Goal: Check status: Check status

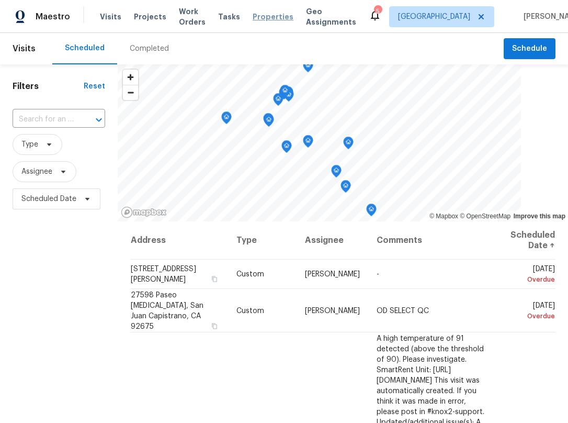
click at [253, 21] on span "Properties" at bounding box center [273, 17] width 41 height 10
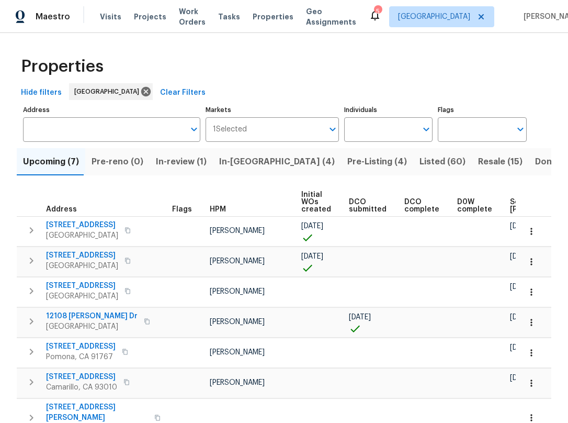
click at [472, 153] on button "Resale (15)" at bounding box center [500, 161] width 57 height 27
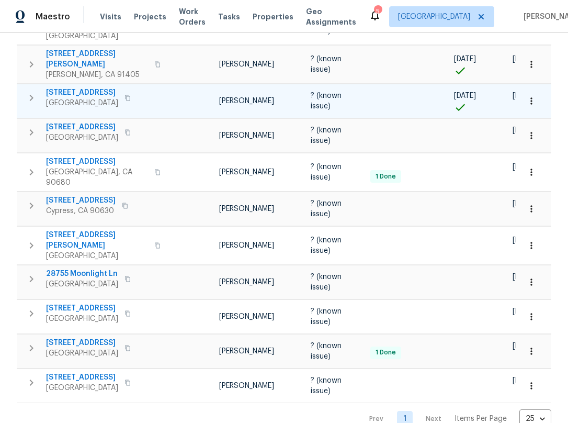
scroll to position [364, 0]
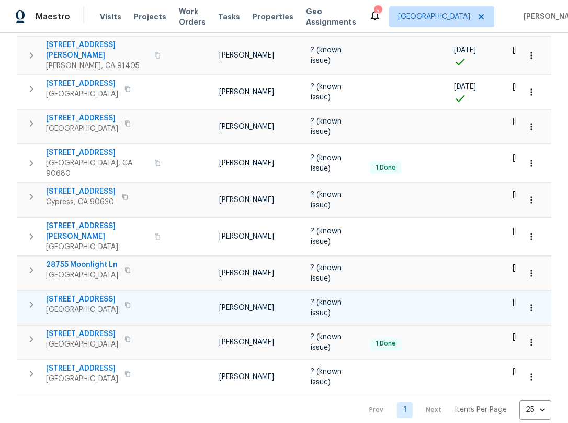
click at [85, 294] on span "[STREET_ADDRESS]" at bounding box center [82, 299] width 72 height 10
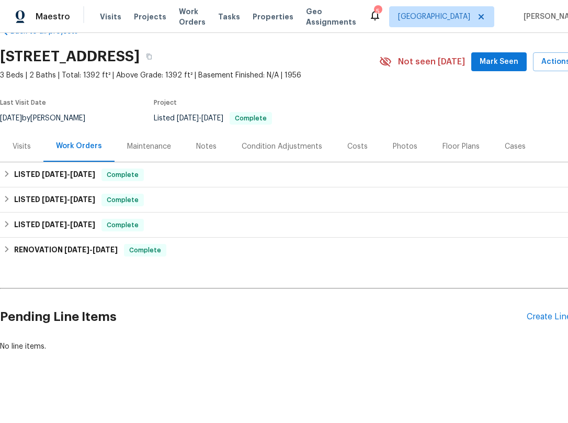
scroll to position [35, 0]
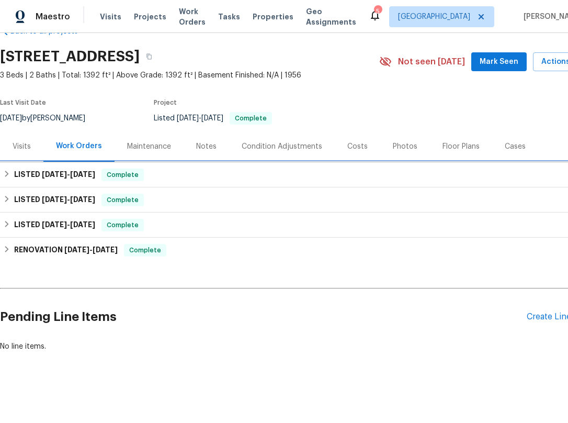
click at [7, 170] on icon at bounding box center [6, 173] width 7 height 7
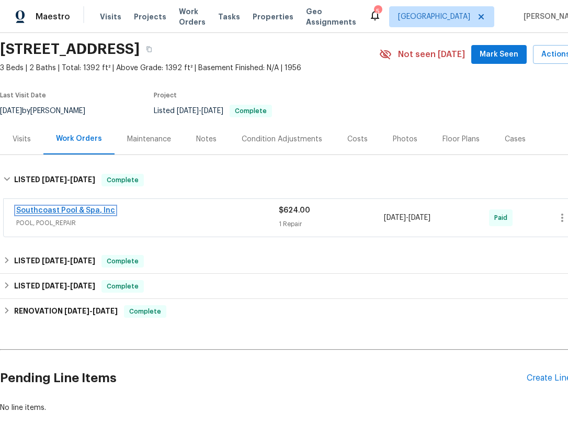
click at [104, 211] on link "Southcoast Pool & Spa, Inc" at bounding box center [65, 210] width 99 height 7
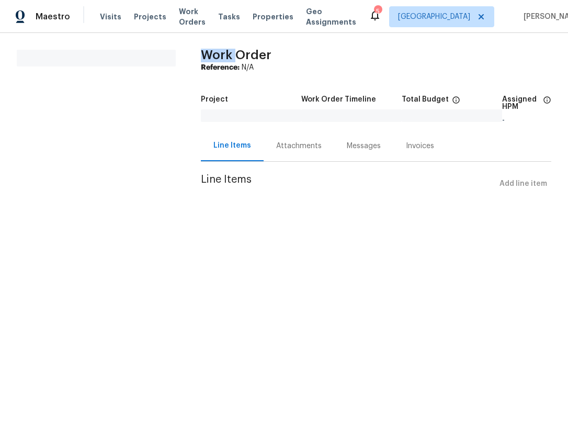
click at [104, 211] on div "All work orders Work Order Reference: N/A Project Work Order Timeline Total Bud…" at bounding box center [284, 128] width 568 height 190
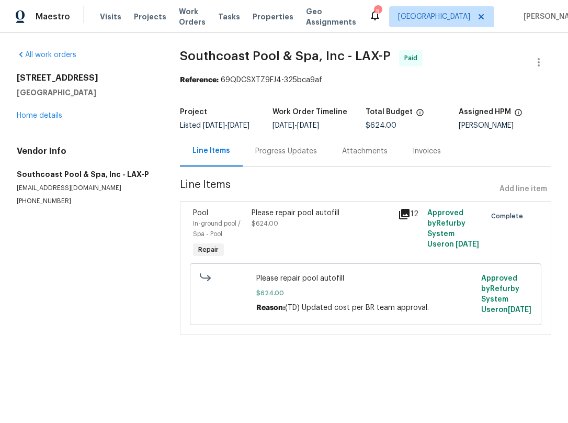
click at [287, 156] on div "Progress Updates" at bounding box center [286, 151] width 62 height 10
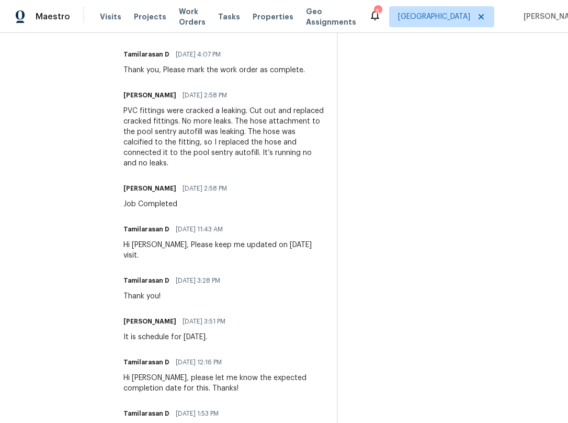
scroll to position [366, 0]
click at [126, 331] on div "It is schedule for 7/28/25." at bounding box center [177, 336] width 108 height 10
drag, startPoint x: 126, startPoint y: 326, endPoint x: 207, endPoint y: 321, distance: 81.2
click at [207, 331] on div "It is schedule for 7/28/25." at bounding box center [177, 336] width 108 height 10
click at [166, 290] on div "Thank you!" at bounding box center [174, 295] width 103 height 10
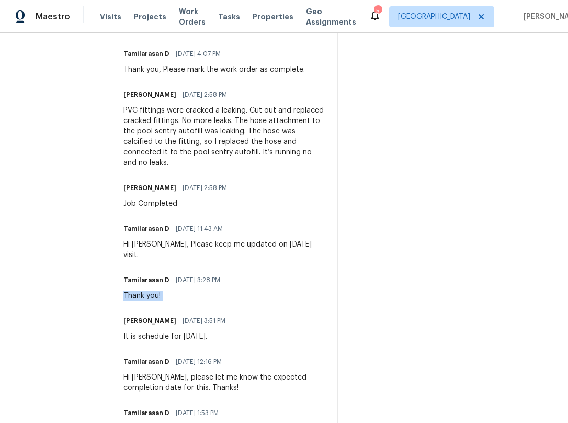
drag, startPoint x: 166, startPoint y: 287, endPoint x: 127, endPoint y: 283, distance: 40.0
click at [127, 290] on div "Thank you!" at bounding box center [174, 295] width 103 height 10
click at [128, 245] on div "Hi Jackie, Please keep me updated on today's visit." at bounding box center [223, 249] width 201 height 21
drag, startPoint x: 128, startPoint y: 245, endPoint x: 280, endPoint y: 240, distance: 152.3
click at [278, 240] on div "Hi Jackie, Please keep me updated on today's visit." at bounding box center [223, 249] width 201 height 21
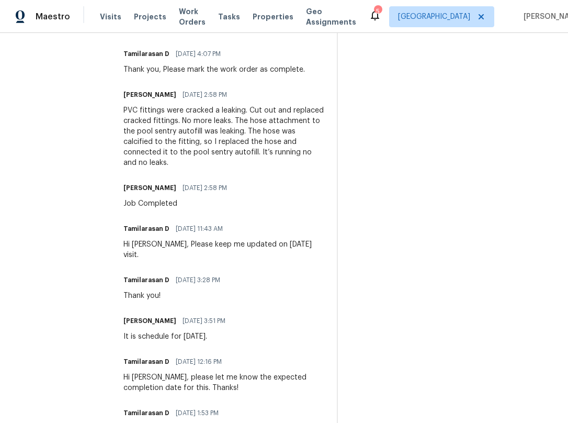
click at [293, 246] on div "Hi Jackie, Please keep me updated on today's visit." at bounding box center [223, 249] width 201 height 21
drag, startPoint x: 293, startPoint y: 246, endPoint x: 121, endPoint y: 245, distance: 172.0
click at [132, 202] on div "Job Completed" at bounding box center [178, 203] width 110 height 10
drag, startPoint x: 132, startPoint y: 202, endPoint x: 170, endPoint y: 204, distance: 38.8
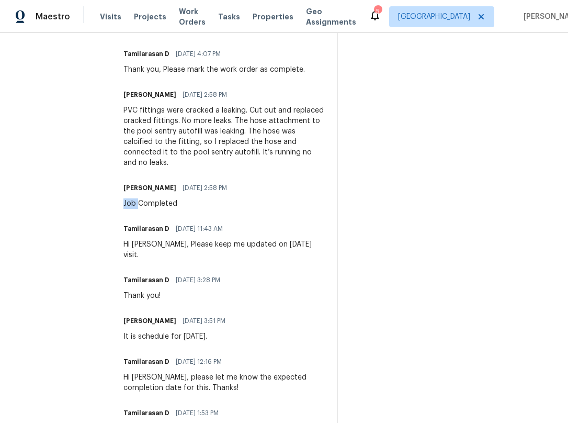
click at [136, 202] on div "Job Completed" at bounding box center [178, 203] width 110 height 10
click at [171, 204] on div "Job Completed" at bounding box center [178, 203] width 110 height 10
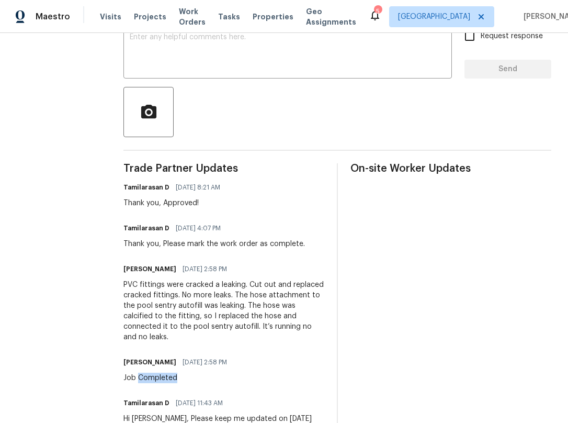
scroll to position [157, 0]
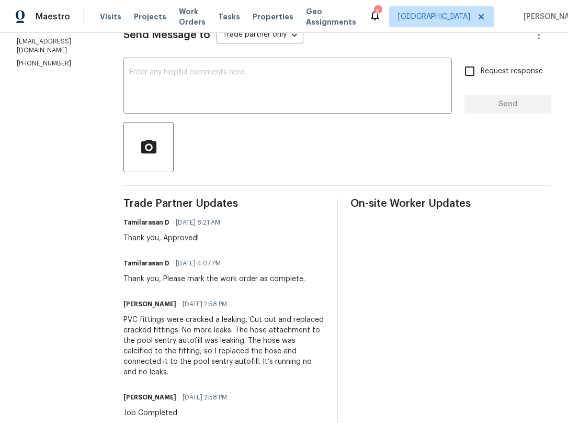
click at [185, 374] on div "PVC fittings were cracked a leaking. Cut out and replaced cracked fittings. No …" at bounding box center [223, 345] width 201 height 63
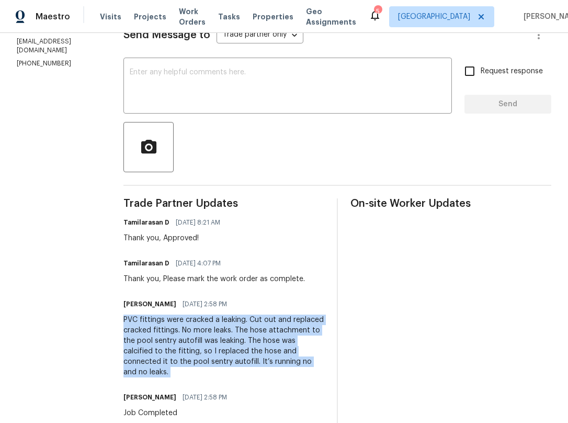
drag, startPoint x: 185, startPoint y: 374, endPoint x: 127, endPoint y: 320, distance: 79.9
click at [127, 320] on div "PVC fittings were cracked a leaking. Cut out and replaced cracked fittings. No …" at bounding box center [223, 345] width 201 height 63
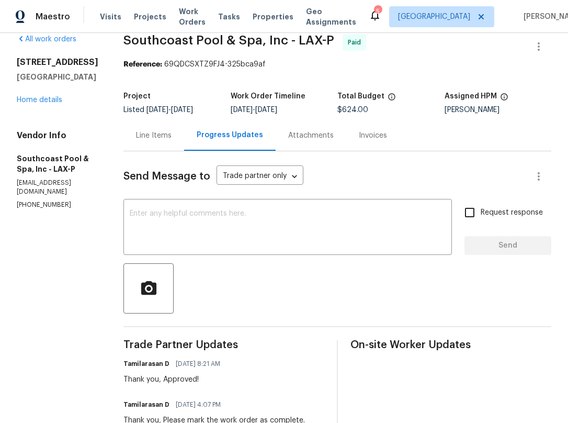
scroll to position [0, 0]
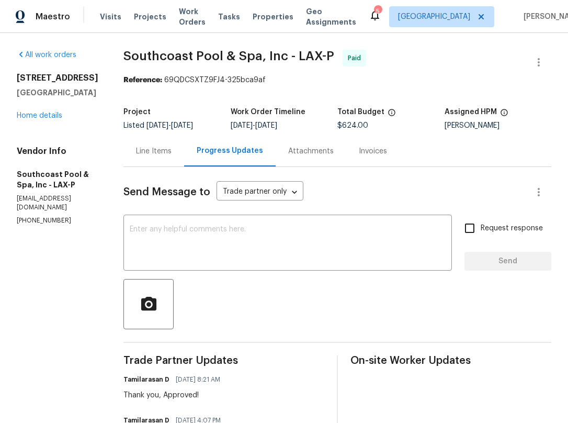
click at [156, 154] on div "Line Items" at bounding box center [154, 151] width 36 height 10
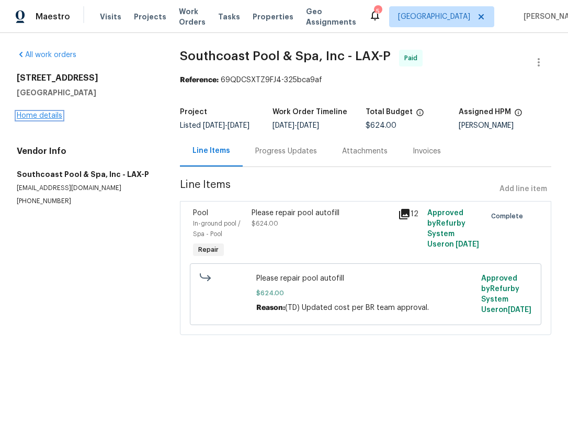
click at [40, 118] on link "Home details" at bounding box center [39, 115] width 45 height 7
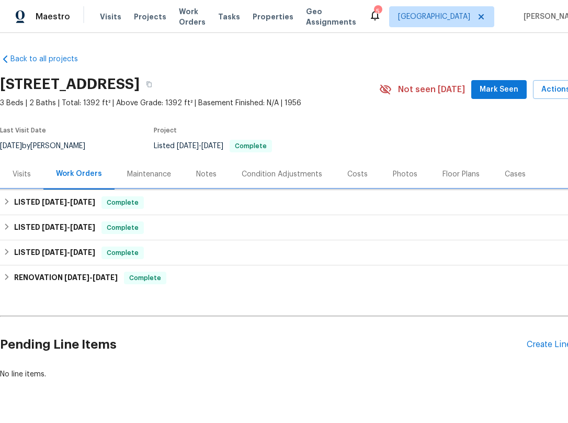
click at [6, 199] on icon at bounding box center [6, 201] width 7 height 7
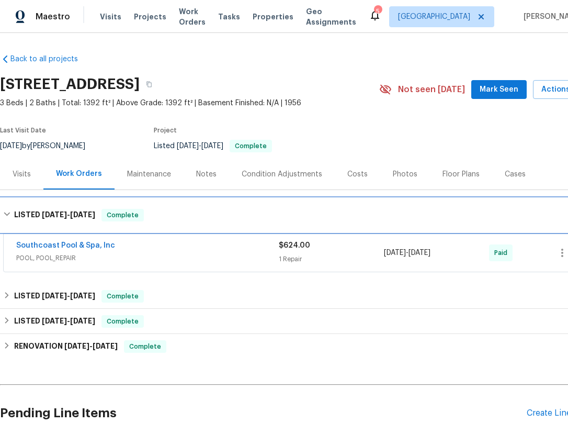
click at [5, 214] on icon at bounding box center [6, 213] width 7 height 7
click at [5, 214] on div "LISTED 6/23/25 - 7/29/25 Complete" at bounding box center [295, 215] width 585 height 13
click at [9, 214] on icon at bounding box center [6, 213] width 7 height 7
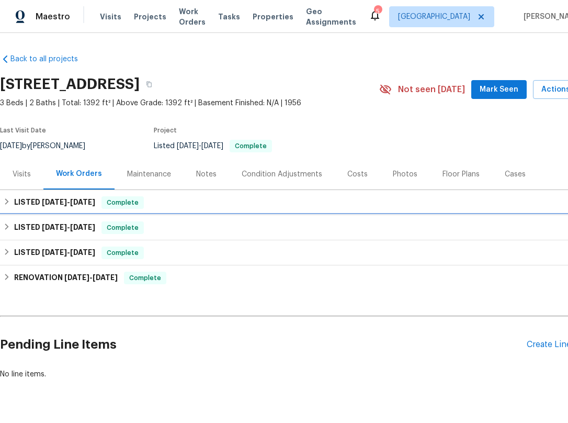
click at [8, 228] on icon at bounding box center [6, 226] width 7 height 7
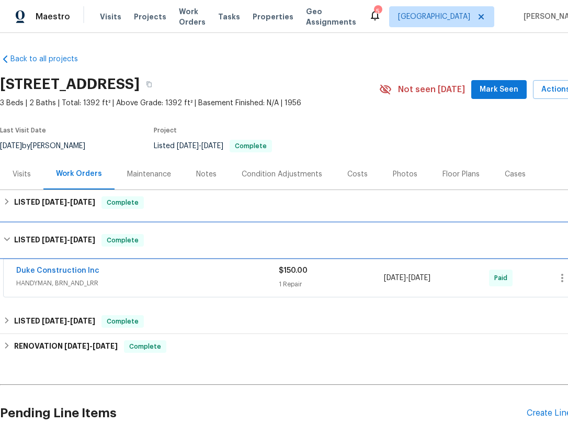
click at [3, 238] on div "LISTED 5/6/25 - 5/8/25 Complete" at bounding box center [295, 239] width 591 height 33
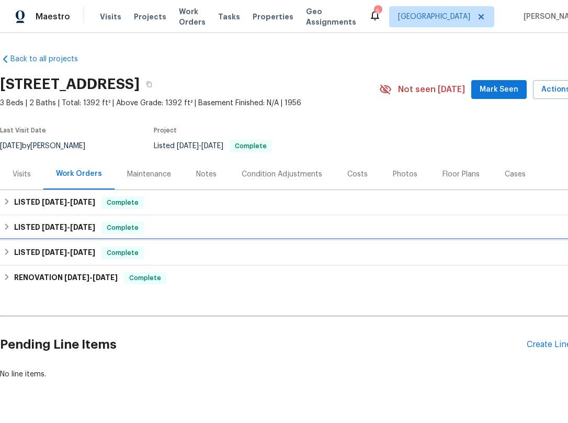
click at [10, 256] on div "LISTED 3/27/25 - 4/3/25 Complete" at bounding box center [295, 252] width 585 height 13
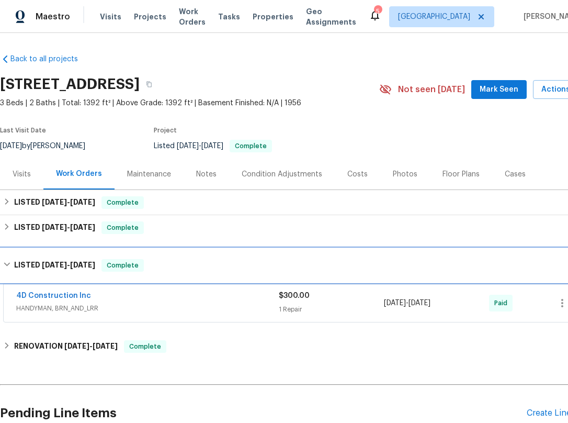
click at [12, 263] on div "LISTED 3/27/25 - 4/3/25 Complete" at bounding box center [295, 265] width 585 height 13
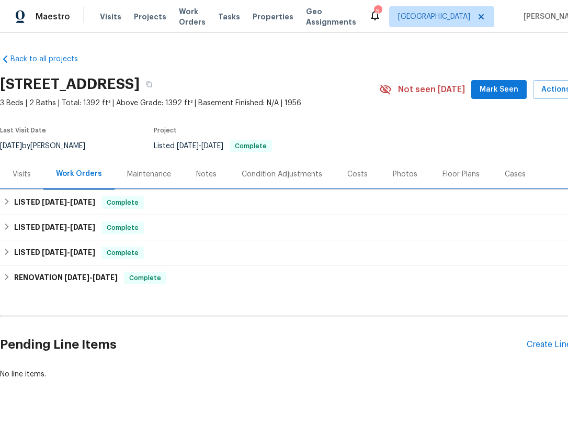
click at [21, 199] on h6 "LISTED 6/23/25 - 7/29/25" at bounding box center [54, 202] width 81 height 13
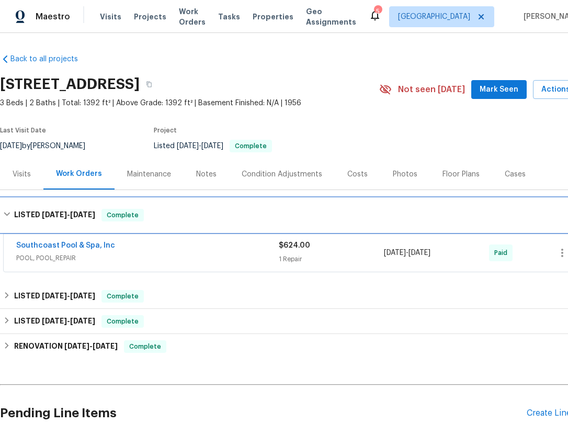
click at [8, 208] on div "LISTED 6/23/25 - 7/29/25 Complete" at bounding box center [295, 214] width 591 height 33
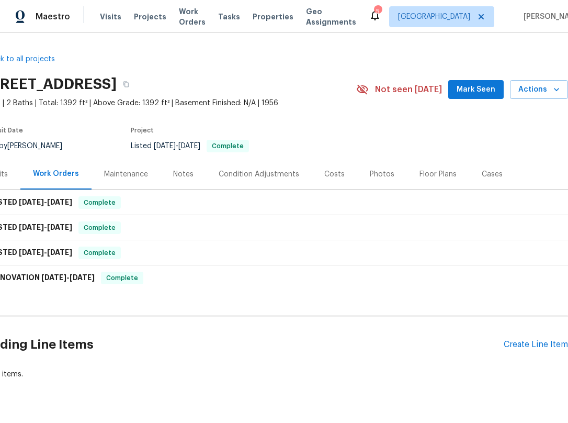
scroll to position [0, 31]
drag, startPoint x: 96, startPoint y: 329, endPoint x: 211, endPoint y: 333, distance: 115.6
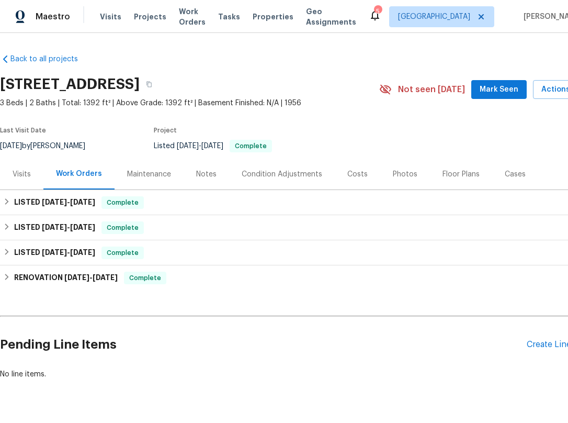
drag, startPoint x: 273, startPoint y: 329, endPoint x: 199, endPoint y: 330, distance: 74.3
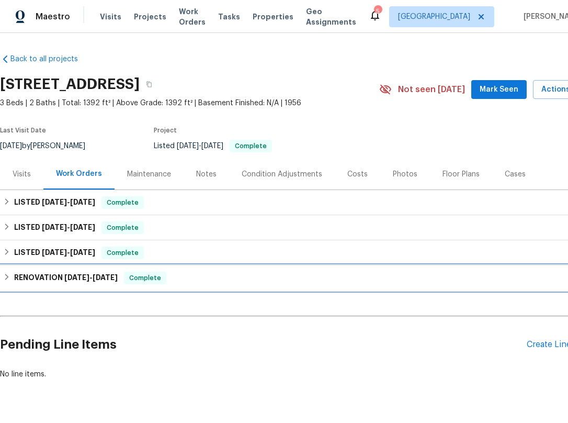
click at [5, 278] on icon at bounding box center [6, 276] width 7 height 7
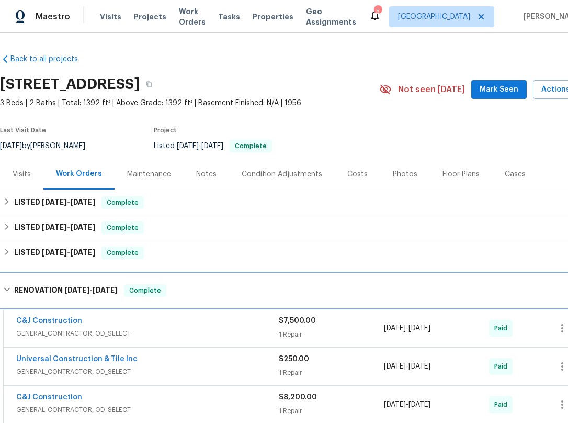
click at [5, 280] on div "RENOVATION 1/8/25 - 2/5/25 Complete" at bounding box center [295, 289] width 591 height 33
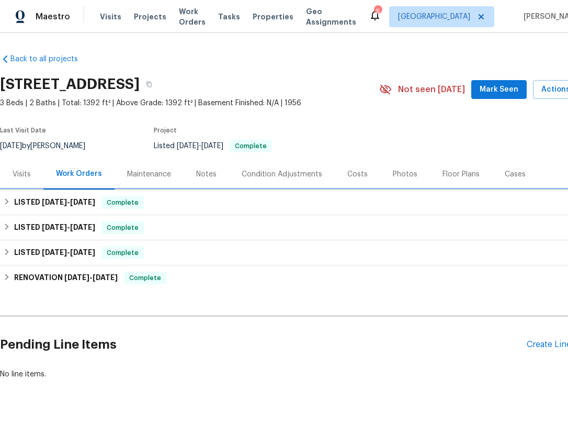
click at [7, 198] on icon at bounding box center [6, 201] width 7 height 7
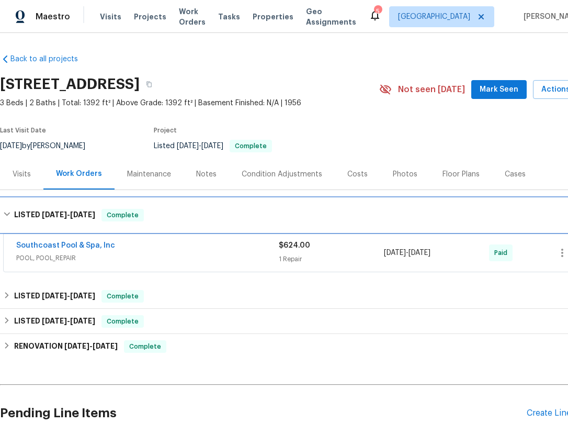
click at [7, 215] on icon at bounding box center [7, 214] width 6 height 4
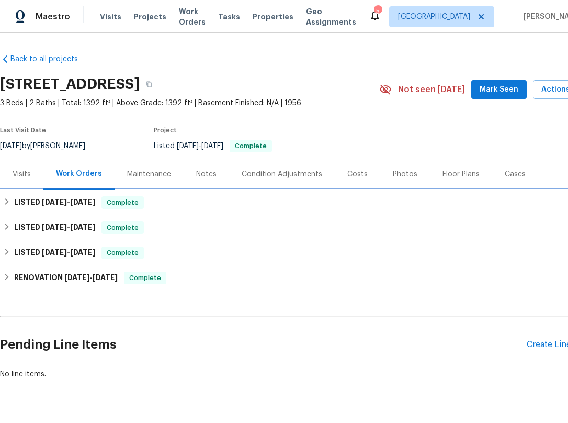
click at [195, 205] on div "LISTED 6/23/25 - 7/29/25 Complete" at bounding box center [295, 202] width 585 height 13
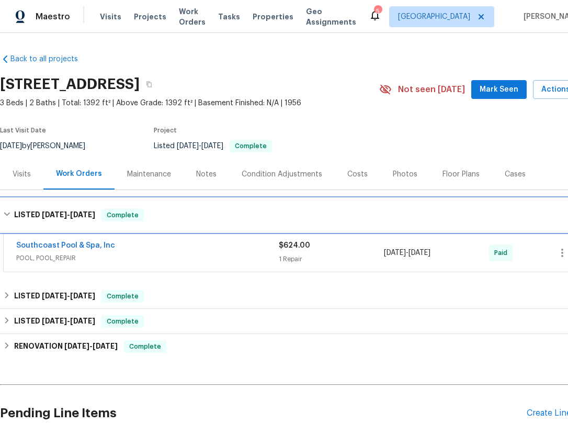
click at [214, 207] on div "LISTED 6/23/25 - 7/29/25 Complete" at bounding box center [295, 214] width 591 height 33
